Goal: Task Accomplishment & Management: Use online tool/utility

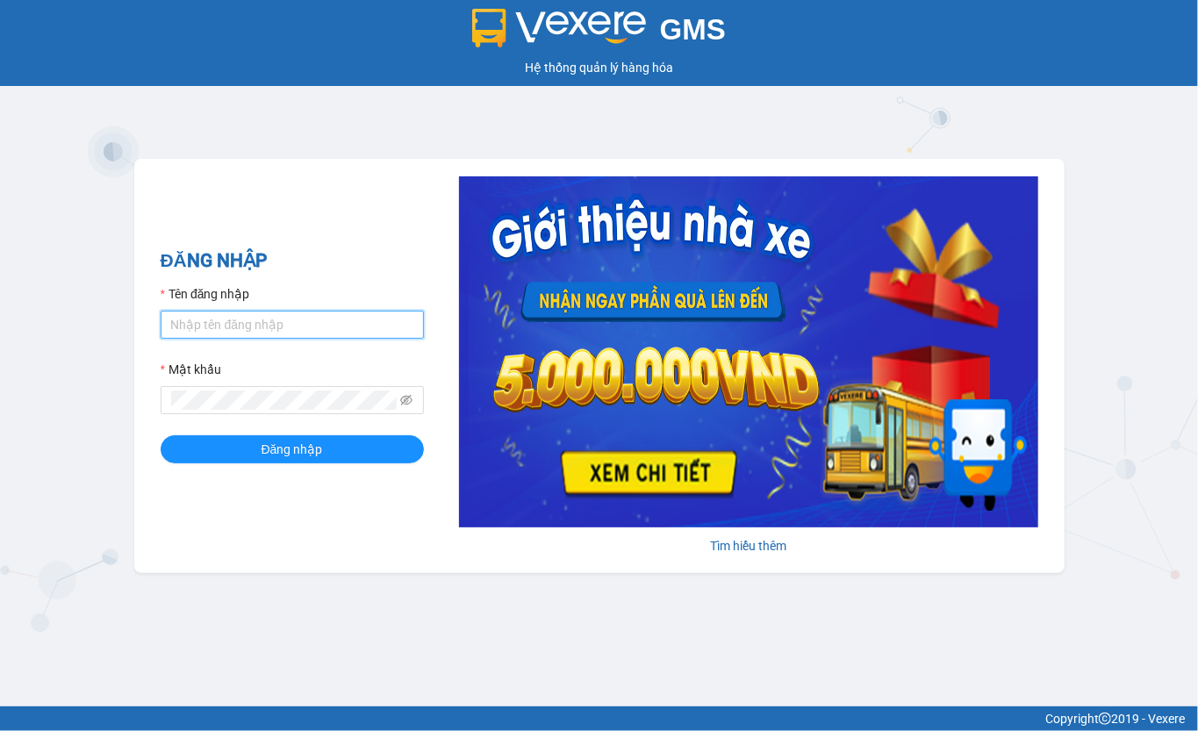
click at [277, 316] on input "Tên đăng nhập" at bounding box center [292, 325] width 263 height 28
type input "thu.lienhung"
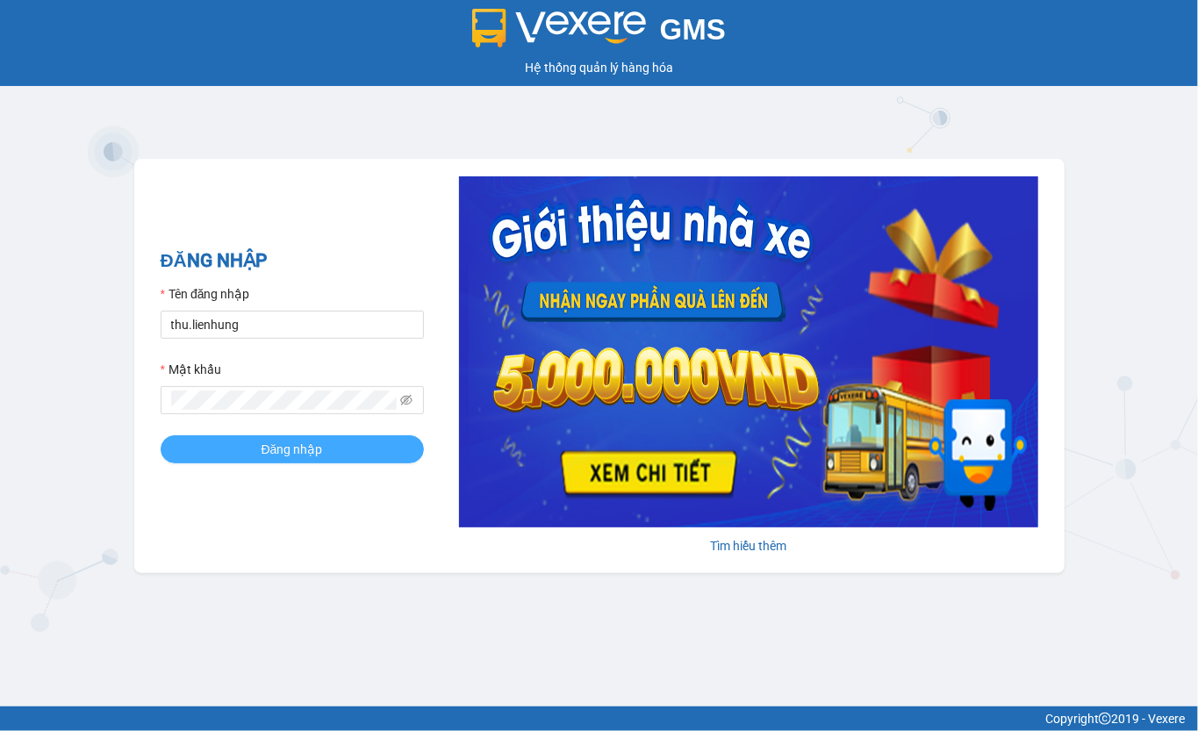
click at [284, 451] on span "Đăng nhập" at bounding box center [292, 449] width 61 height 19
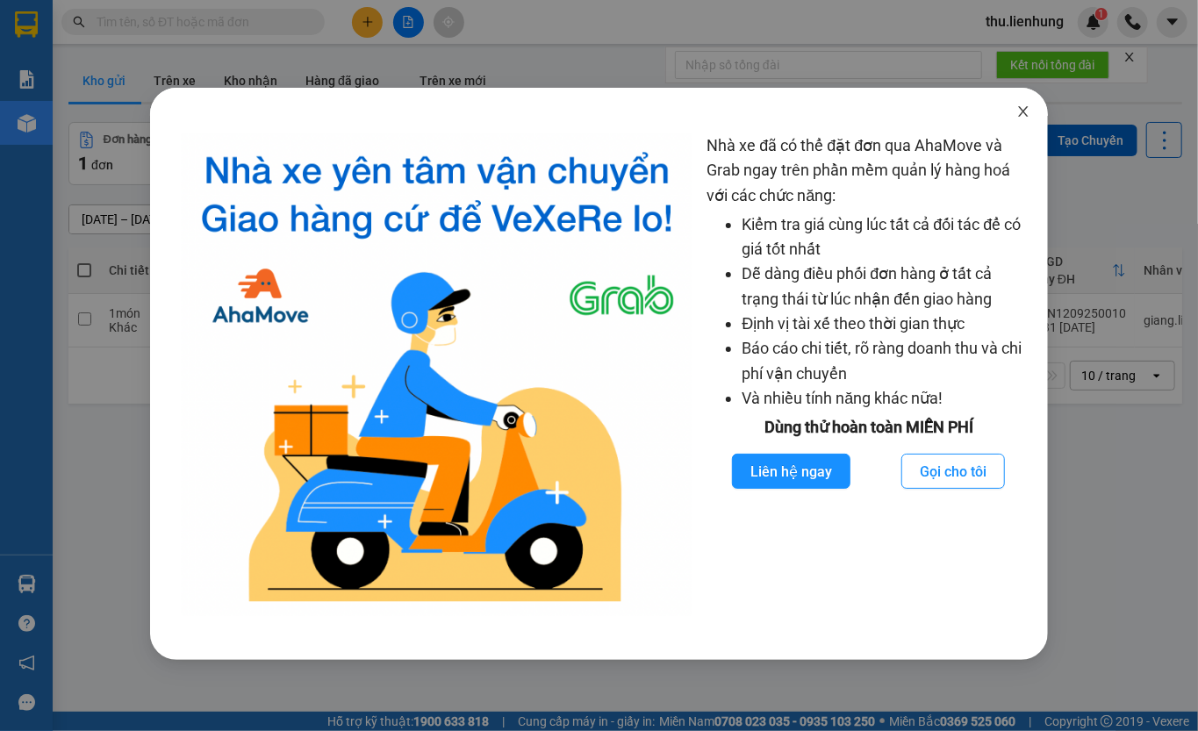
click at [1023, 116] on icon "close" at bounding box center [1023, 111] width 14 height 14
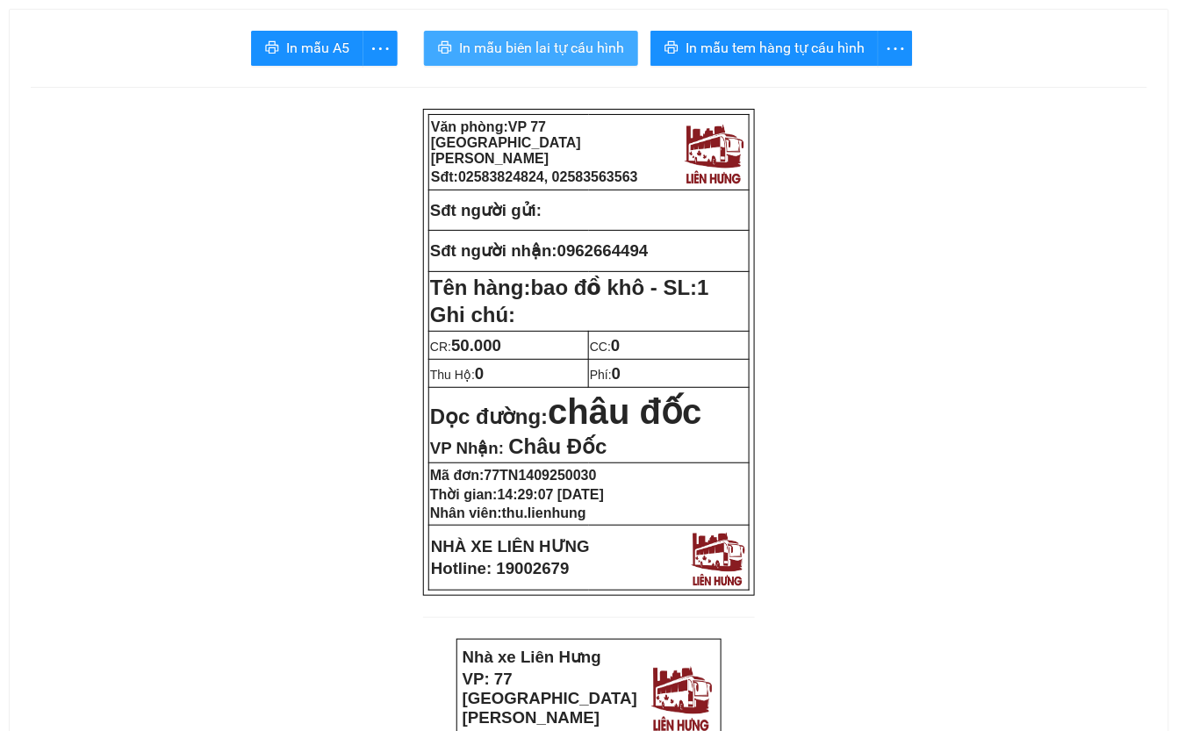
click at [524, 50] on span "In mẫu biên lai tự cấu hình" at bounding box center [541, 48] width 165 height 22
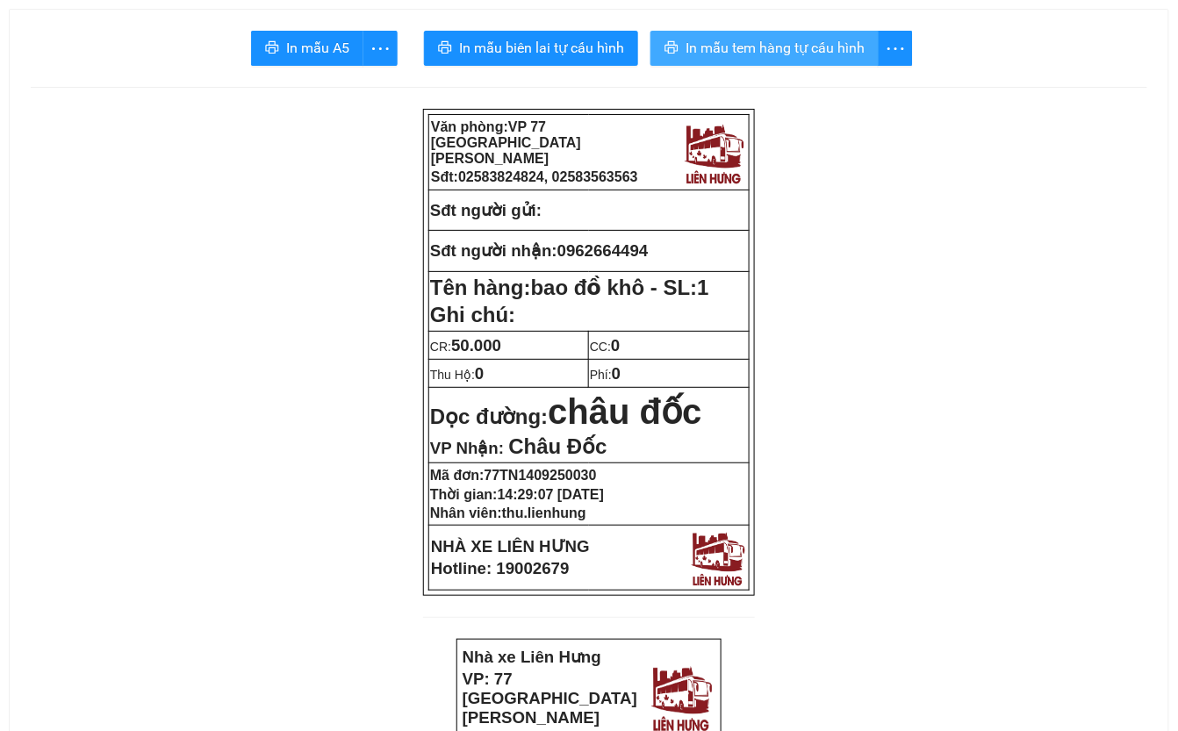
click at [807, 56] on span "In mẫu tem hàng tự cấu hình" at bounding box center [774, 48] width 179 height 22
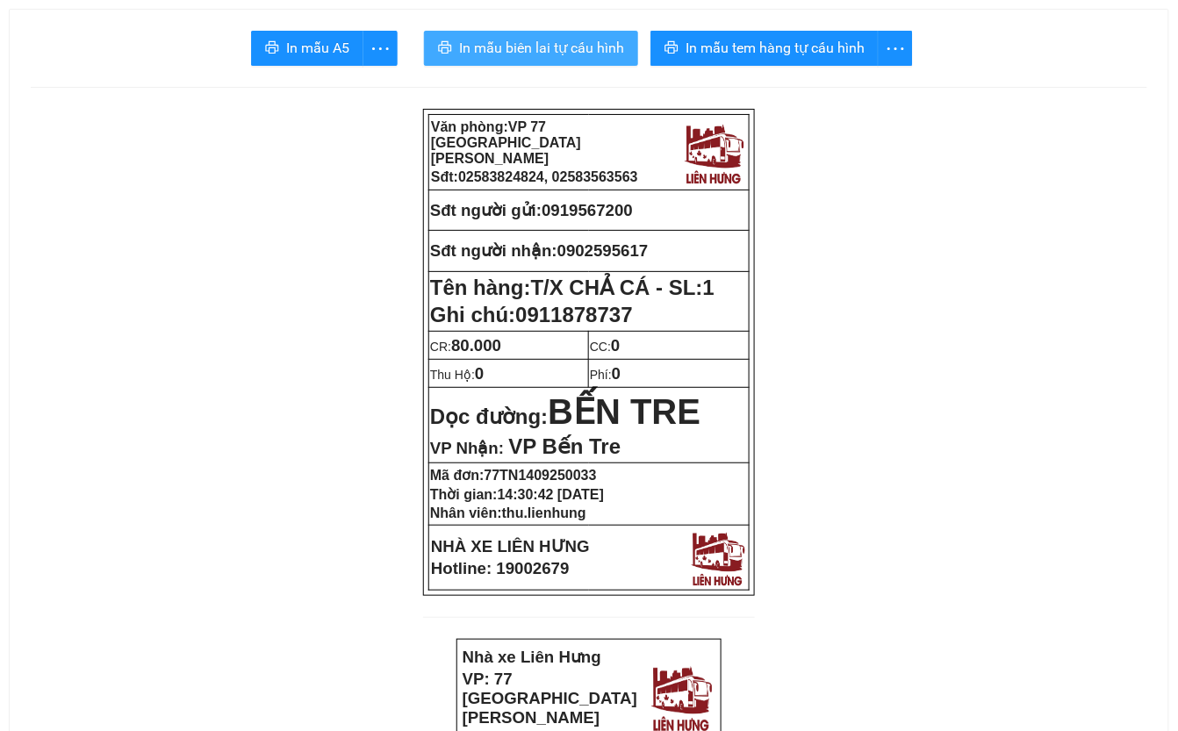
click at [525, 47] on span "In mẫu biên lai tự cấu hình" at bounding box center [541, 48] width 165 height 22
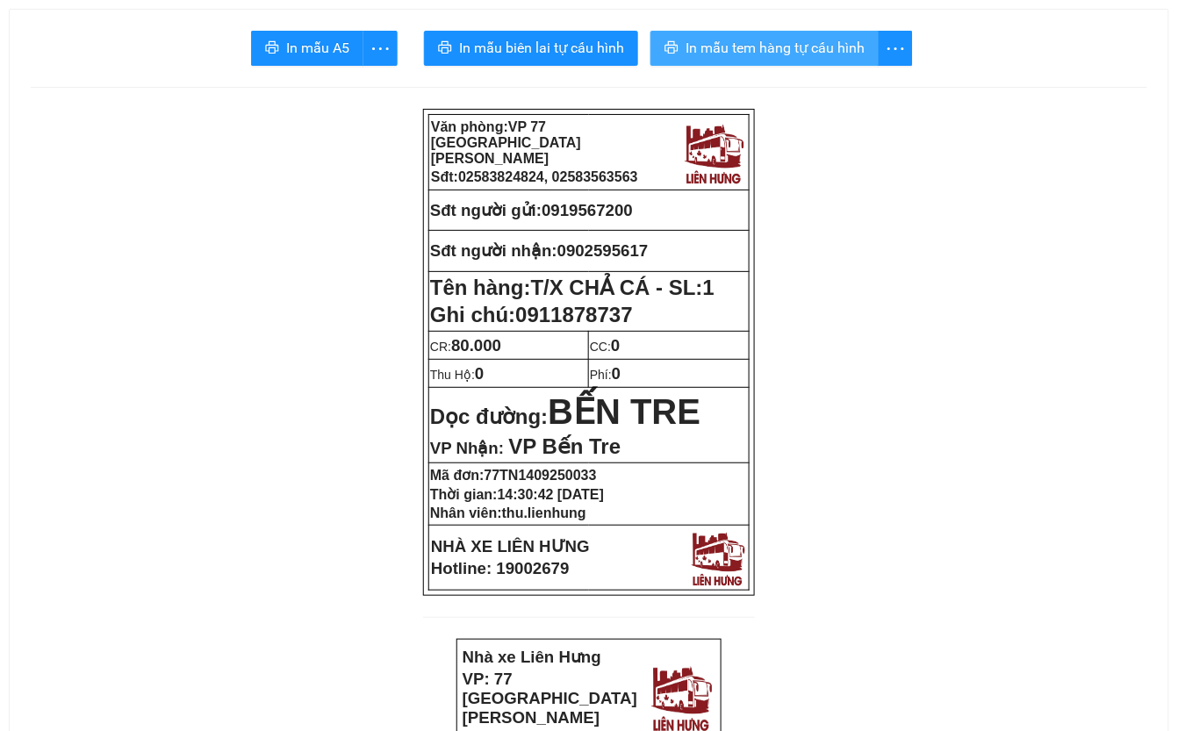
click at [797, 50] on span "In mẫu tem hàng tự cấu hình" at bounding box center [774, 48] width 179 height 22
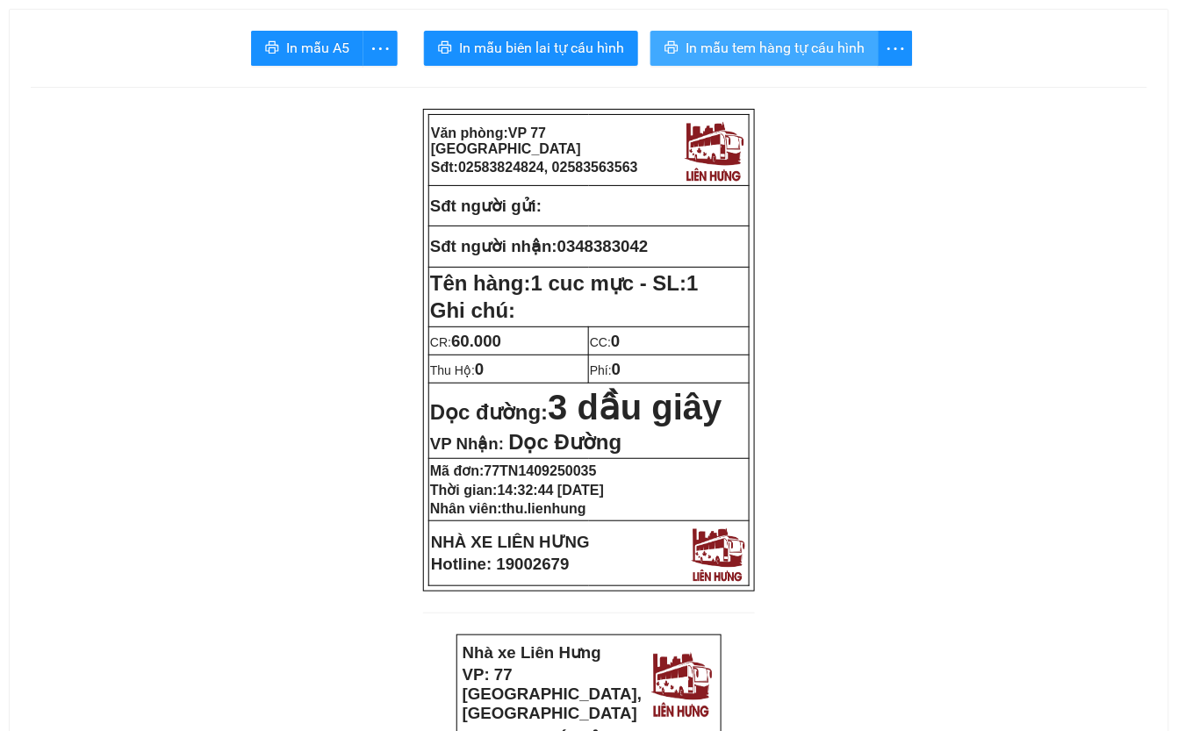
click at [781, 46] on span "In mẫu tem hàng tự cấu hình" at bounding box center [774, 48] width 179 height 22
